Goal: Task Accomplishment & Management: Complete application form

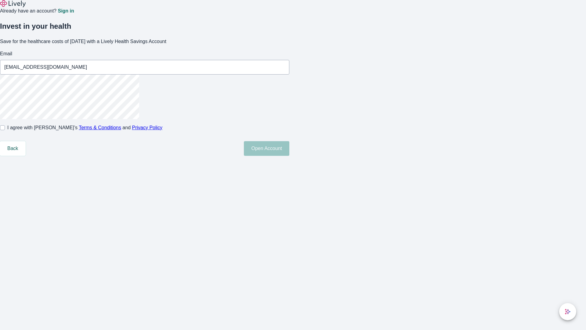
click at [5, 130] on input "I agree with Lively’s Terms & Conditions and Privacy Policy" at bounding box center [2, 127] width 5 height 5
checkbox input "true"
click at [290, 156] on button "Open Account" at bounding box center [267, 148] width 46 height 15
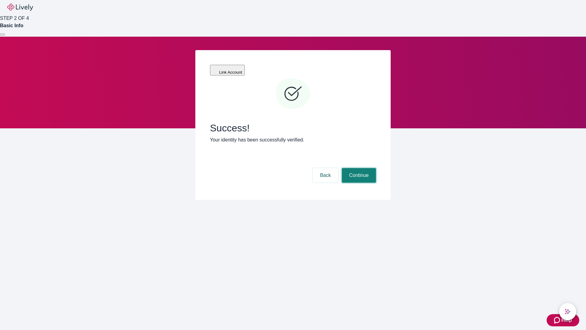
click at [358, 168] on button "Continue" at bounding box center [359, 175] width 34 height 15
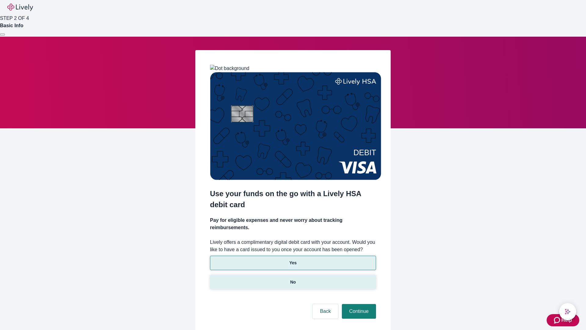
click at [293, 279] on p "No" at bounding box center [293, 282] width 6 height 6
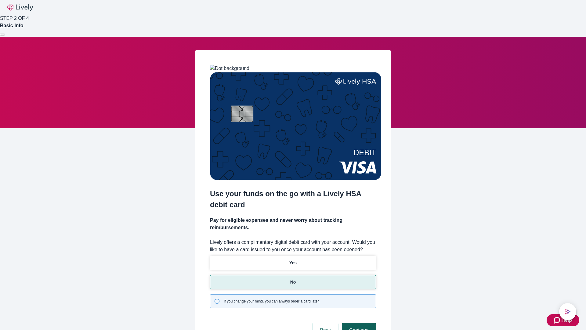
click at [358, 323] on button "Continue" at bounding box center [359, 330] width 34 height 15
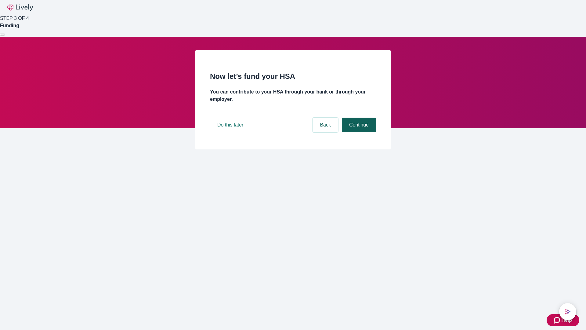
click at [358, 132] on button "Continue" at bounding box center [359, 125] width 34 height 15
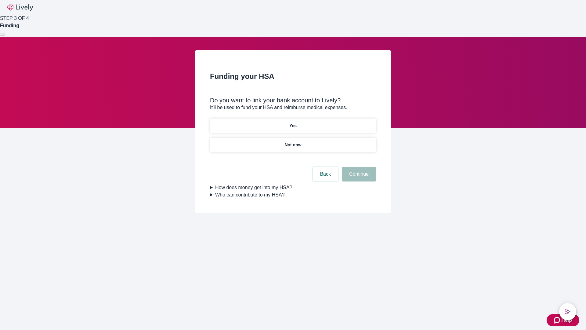
click at [293, 122] on p "Yes" at bounding box center [293, 125] width 7 height 6
click at [358, 167] on button "Continue" at bounding box center [359, 174] width 34 height 15
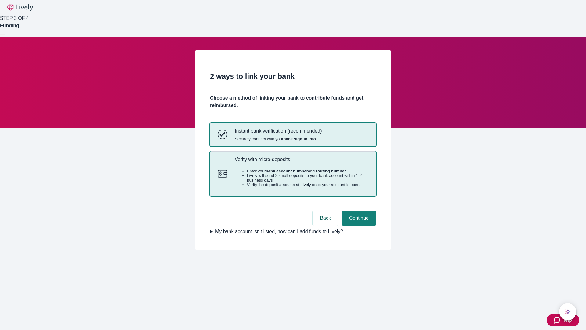
click at [301, 162] on p "Verify with micro-deposits" at bounding box center [302, 159] width 134 height 6
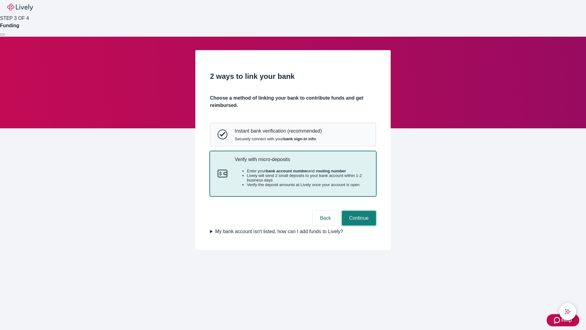
click at [358, 225] on button "Continue" at bounding box center [359, 218] width 34 height 15
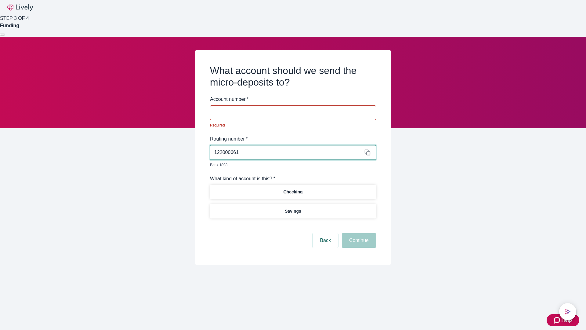
type input "122000661"
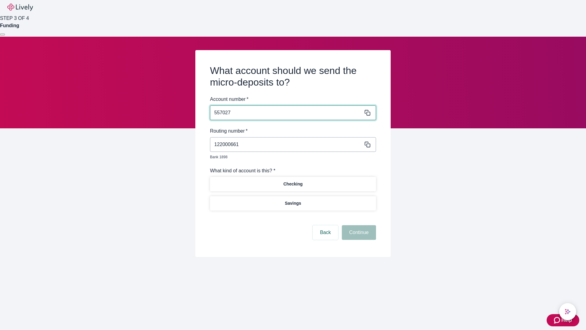
type input "557027"
click at [293, 181] on p "Checking" at bounding box center [292, 184] width 19 height 6
click at [358, 225] on button "Continue" at bounding box center [359, 232] width 34 height 15
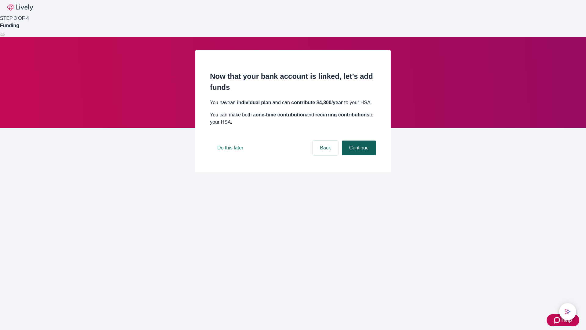
click at [358, 155] on button "Continue" at bounding box center [359, 147] width 34 height 15
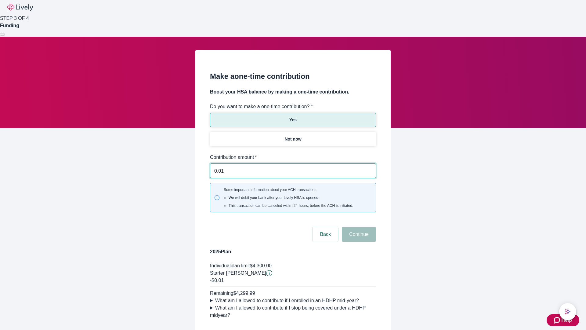
type input "0.01"
click at [358, 227] on button "Continue" at bounding box center [359, 234] width 34 height 15
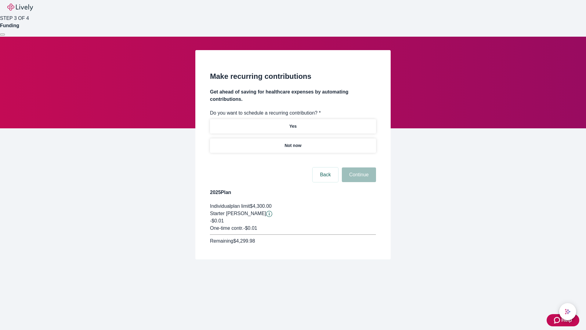
click at [293, 142] on p "Not now" at bounding box center [293, 145] width 17 height 6
click at [358, 167] on button "Continue" at bounding box center [359, 174] width 34 height 15
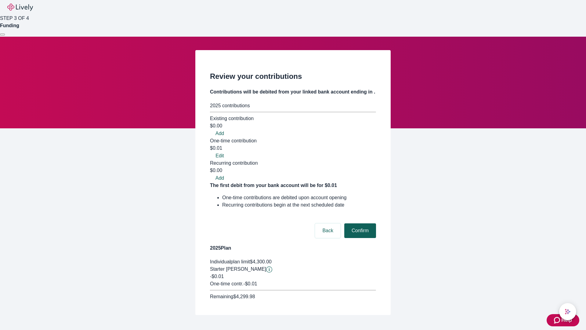
click at [359, 223] on button "Confirm" at bounding box center [360, 230] width 32 height 15
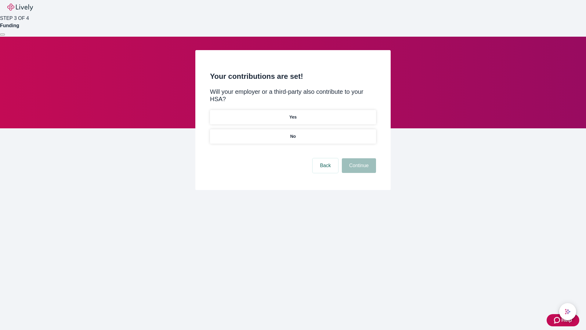
click at [293, 133] on p "No" at bounding box center [293, 136] width 6 height 6
click at [358, 158] on button "Continue" at bounding box center [359, 165] width 34 height 15
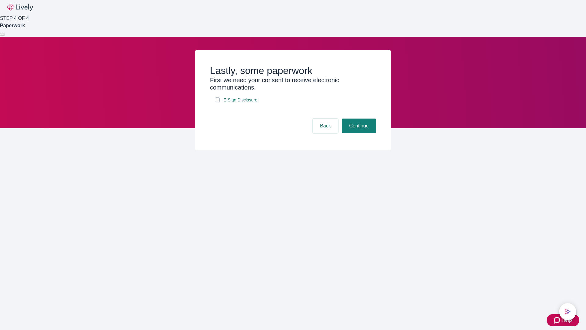
click at [217, 102] on input "E-Sign Disclosure" at bounding box center [217, 99] width 5 height 5
checkbox input "true"
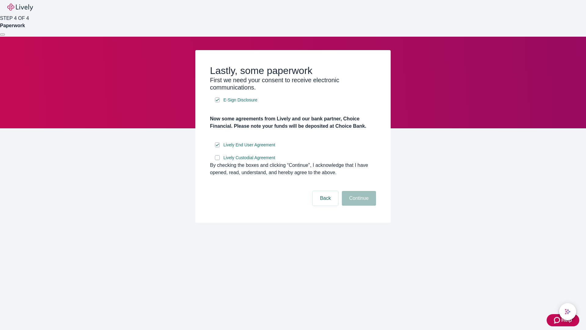
click at [217, 160] on input "Lively Custodial Agreement" at bounding box center [217, 157] width 5 height 5
checkbox input "true"
click at [358, 206] on button "Continue" at bounding box center [359, 198] width 34 height 15
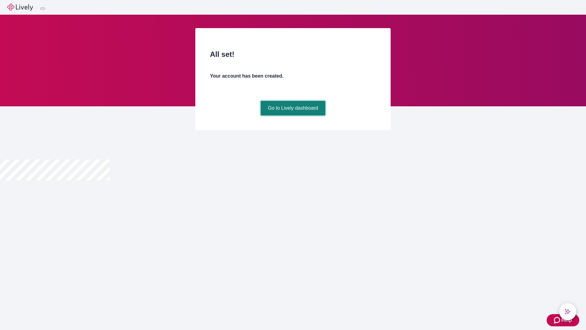
click at [293, 115] on link "Go to Lively dashboard" at bounding box center [293, 108] width 65 height 15
